Goal: Navigation & Orientation: Find specific page/section

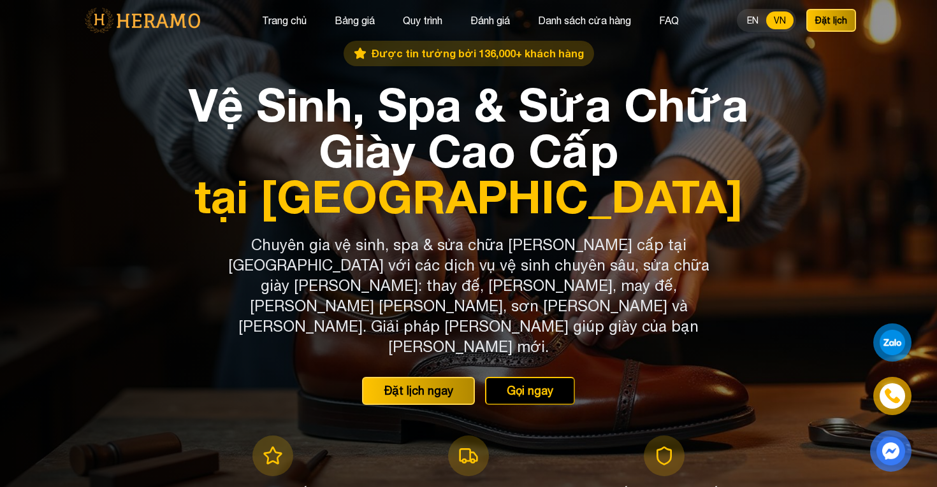
scroll to position [3, 0]
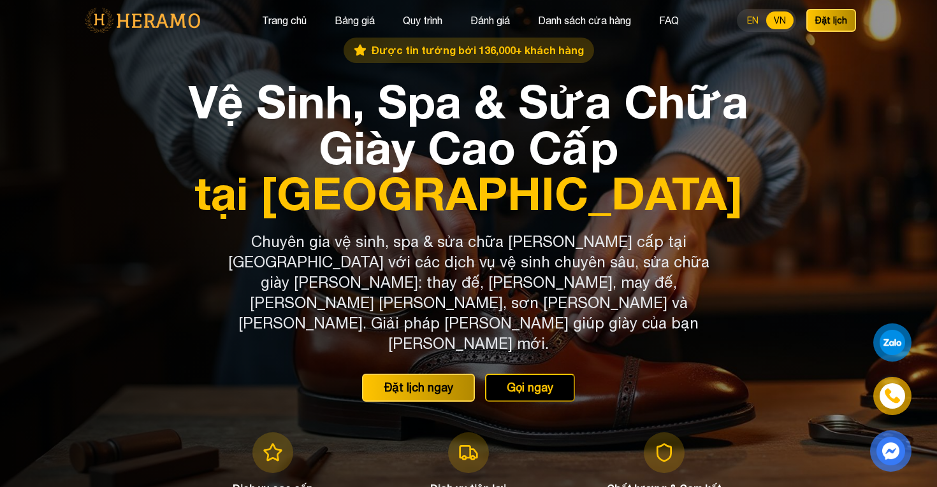
click at [758, 18] on button "EN" at bounding box center [752, 20] width 27 height 18
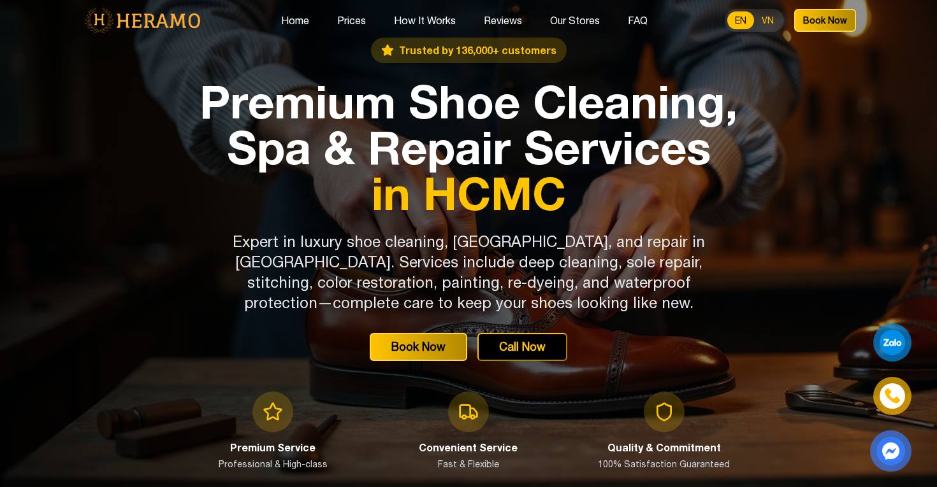
click at [766, 17] on button "VN" at bounding box center [767, 20] width 27 height 18
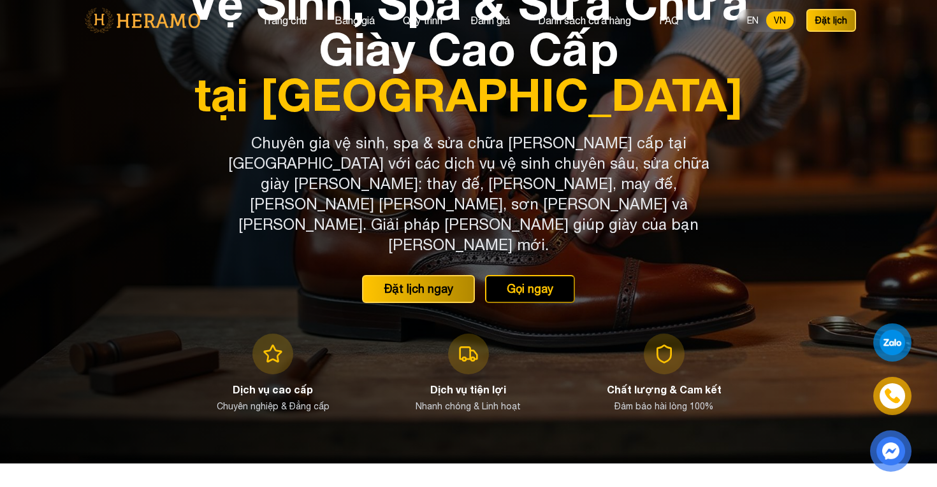
scroll to position [0, 0]
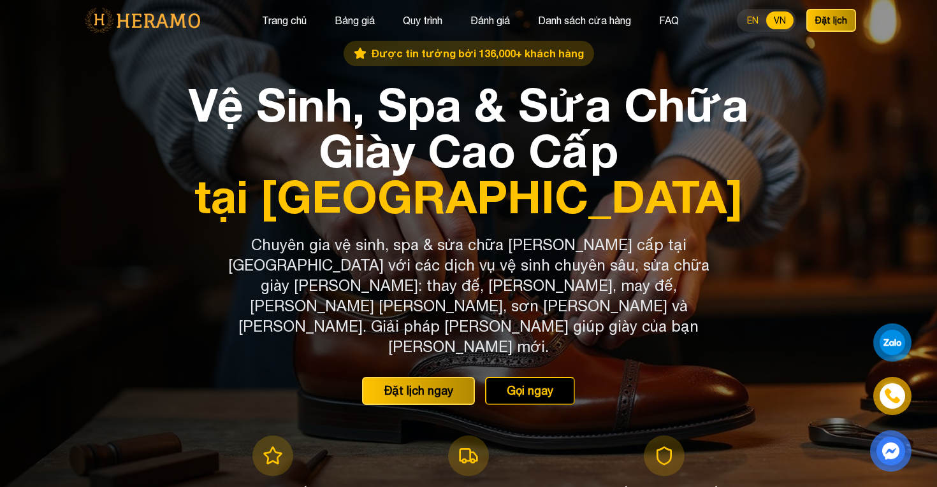
click at [754, 20] on button "EN" at bounding box center [752, 20] width 27 height 18
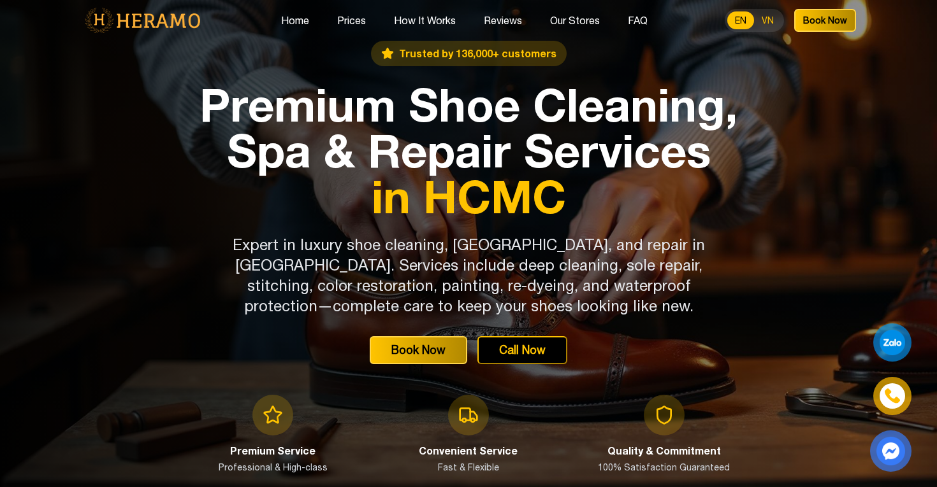
click at [766, 20] on button "VN" at bounding box center [767, 20] width 27 height 18
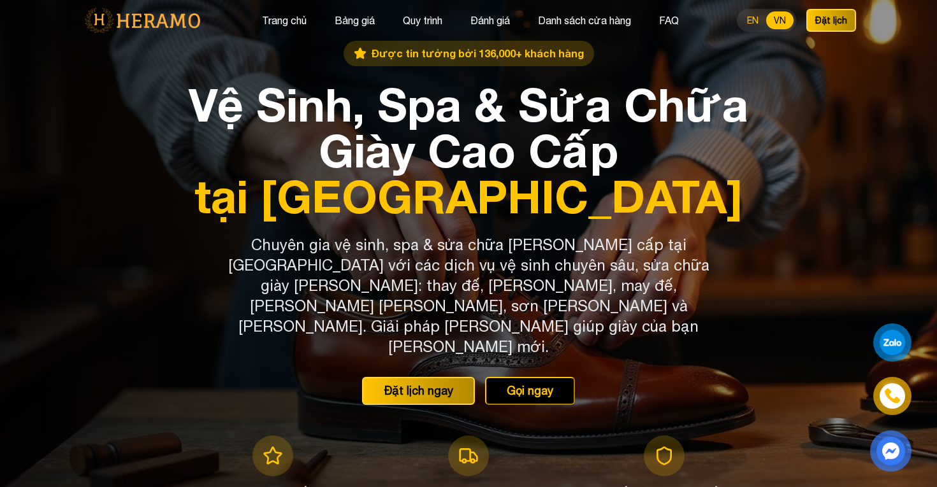
click at [751, 21] on button "EN" at bounding box center [752, 20] width 27 height 18
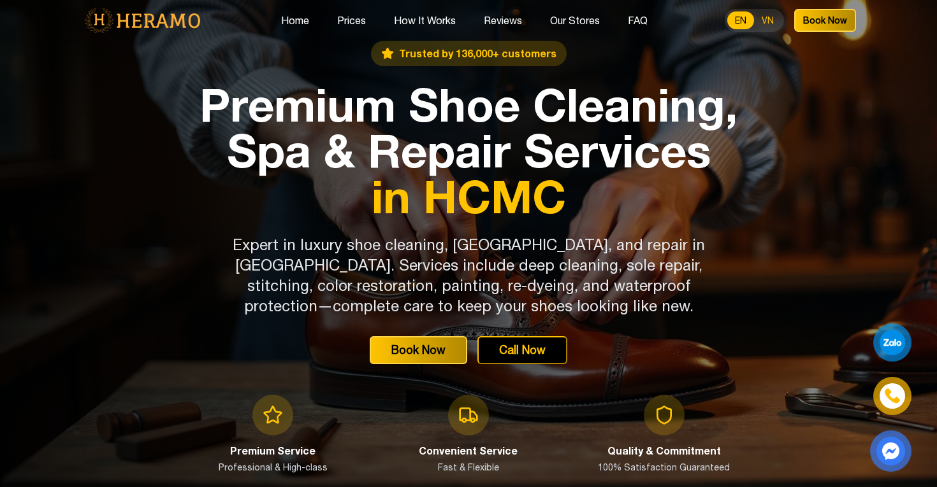
click at [767, 24] on button "VN" at bounding box center [767, 20] width 27 height 18
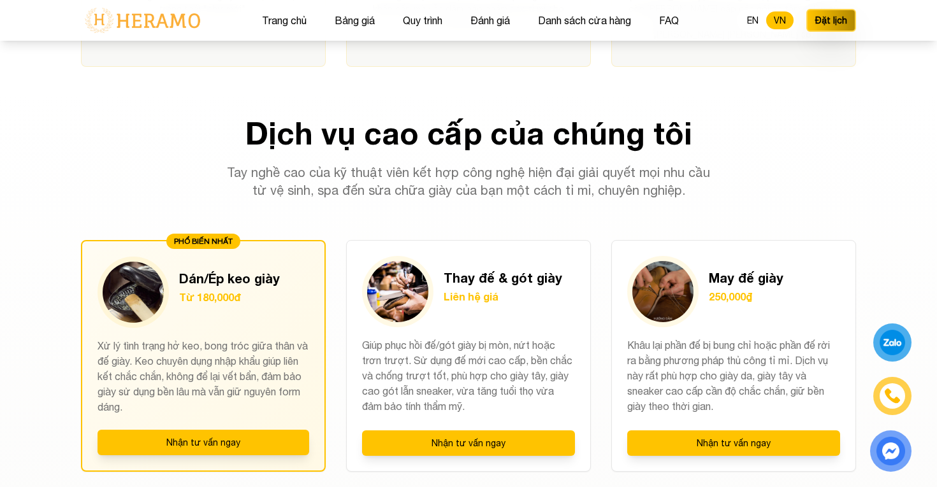
scroll to position [861, 0]
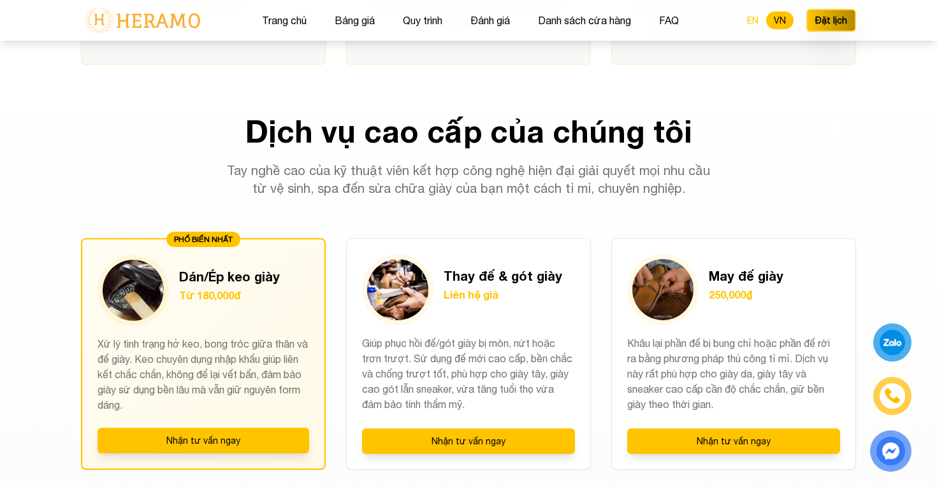
click at [752, 19] on button "EN" at bounding box center [752, 20] width 27 height 18
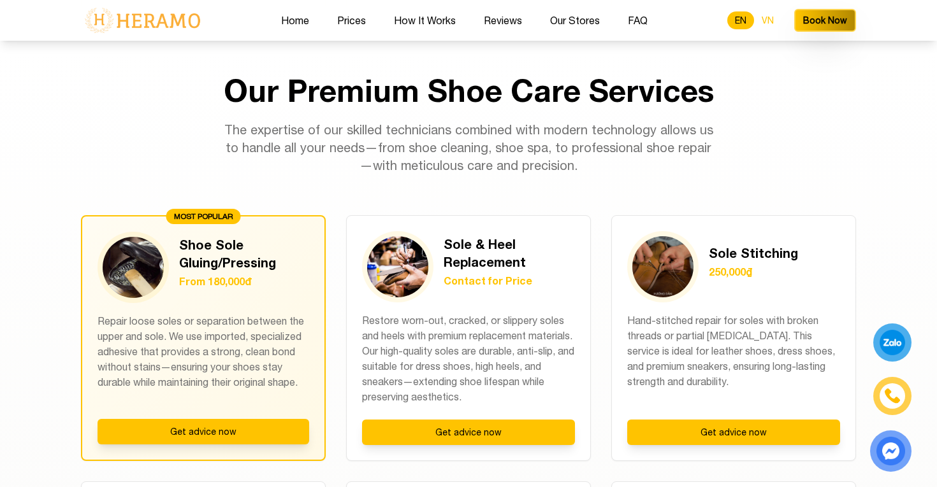
click at [767, 18] on button "VN" at bounding box center [767, 20] width 27 height 18
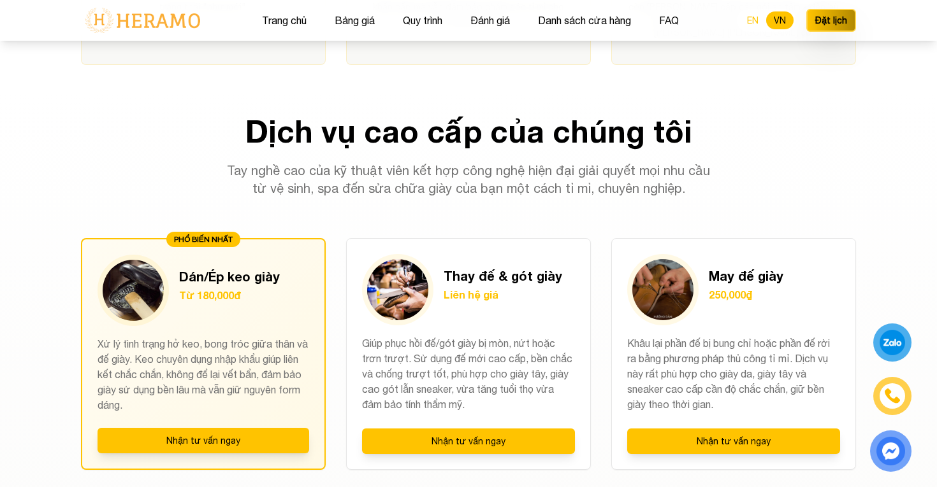
click at [756, 22] on button "EN" at bounding box center [752, 20] width 27 height 18
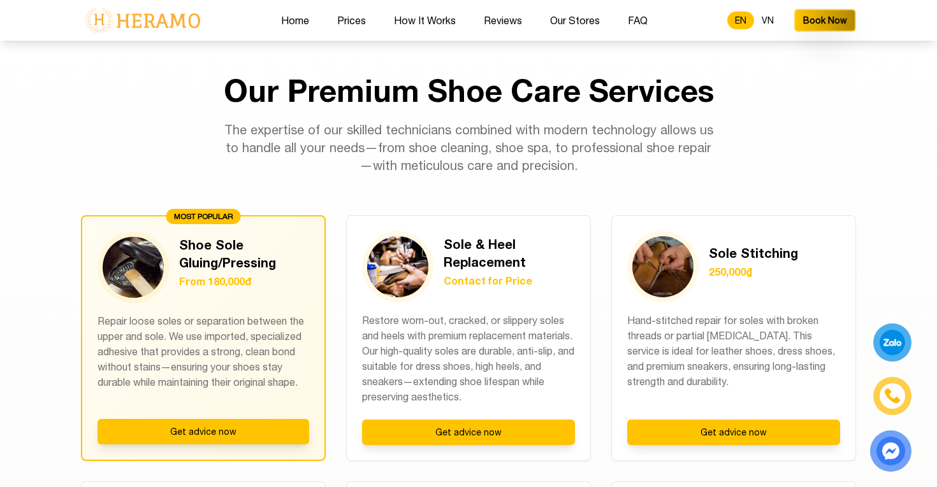
scroll to position [907, 0]
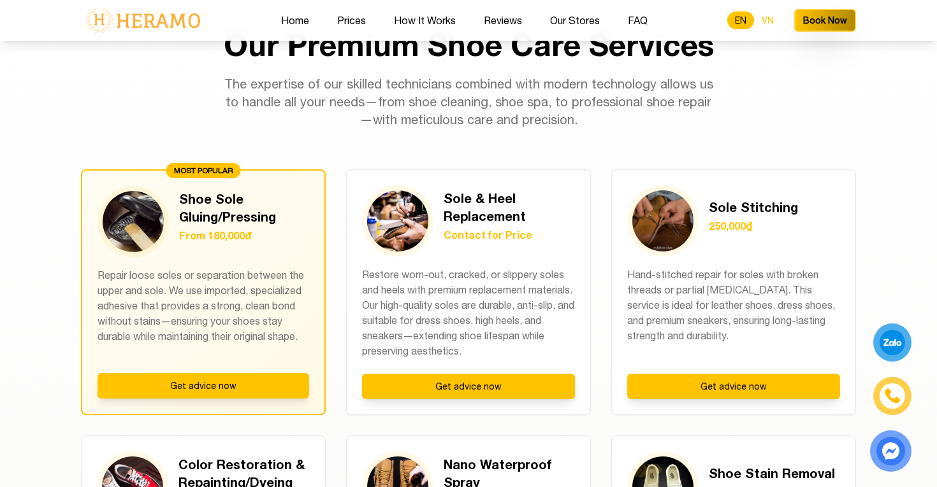
click at [765, 21] on button "VN" at bounding box center [767, 20] width 27 height 18
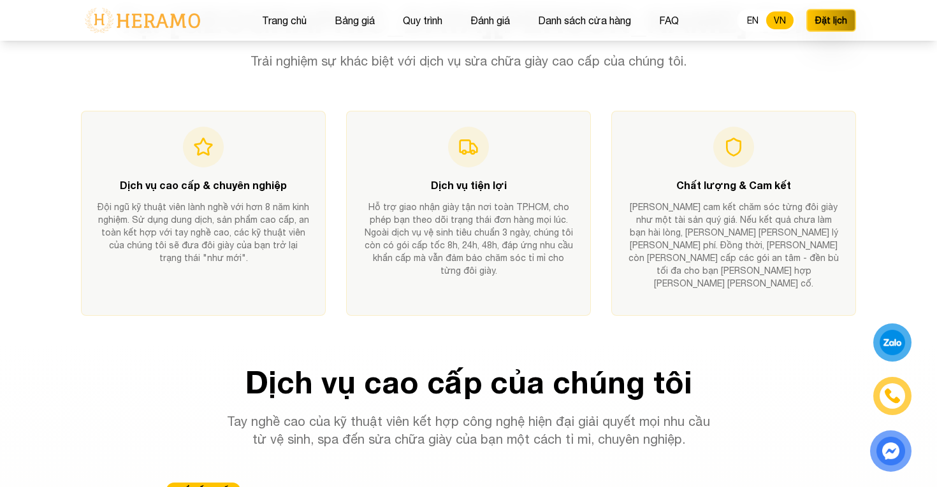
scroll to position [0, 0]
